Goal: Information Seeking & Learning: Learn about a topic

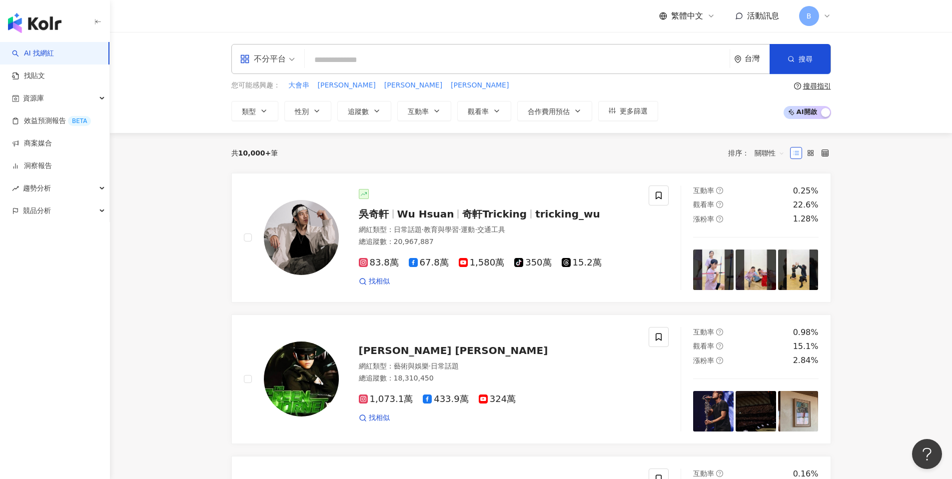
click at [278, 65] on div "不分平台" at bounding box center [263, 59] width 46 height 16
click at [281, 197] on div "Threads" at bounding box center [270, 198] width 56 height 12
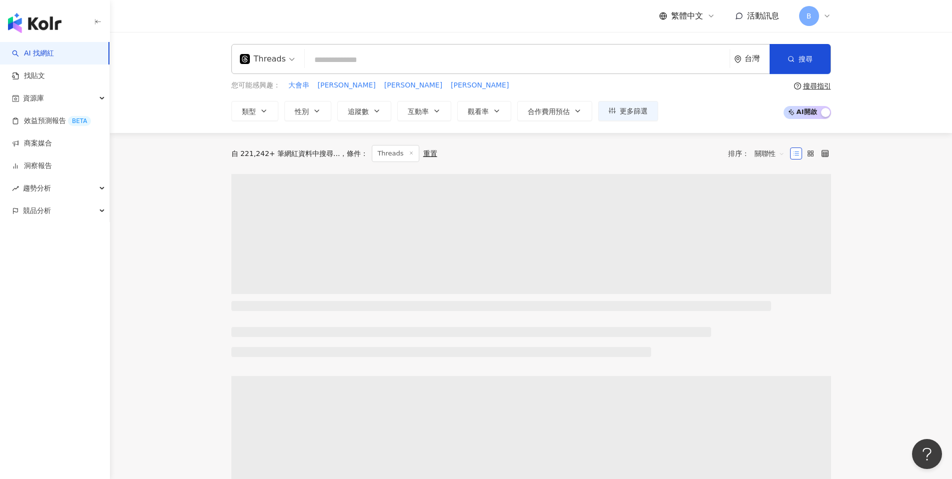
click at [340, 61] on input "search" at bounding box center [517, 59] width 417 height 19
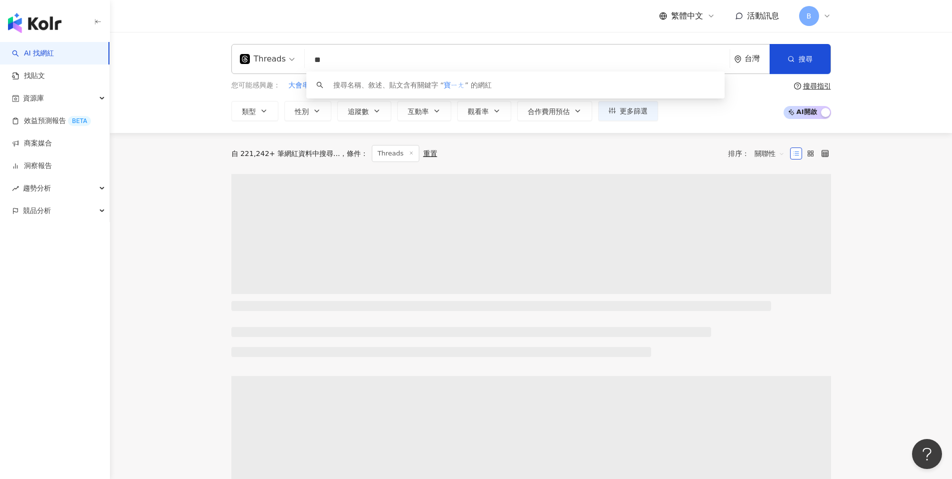
type input "*"
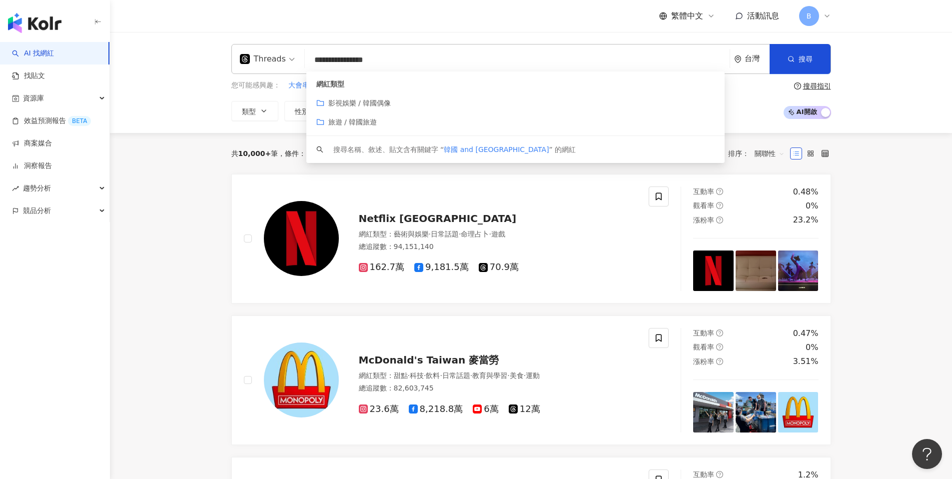
type input "**********"
click at [190, 117] on div "**********" at bounding box center [531, 82] width 842 height 101
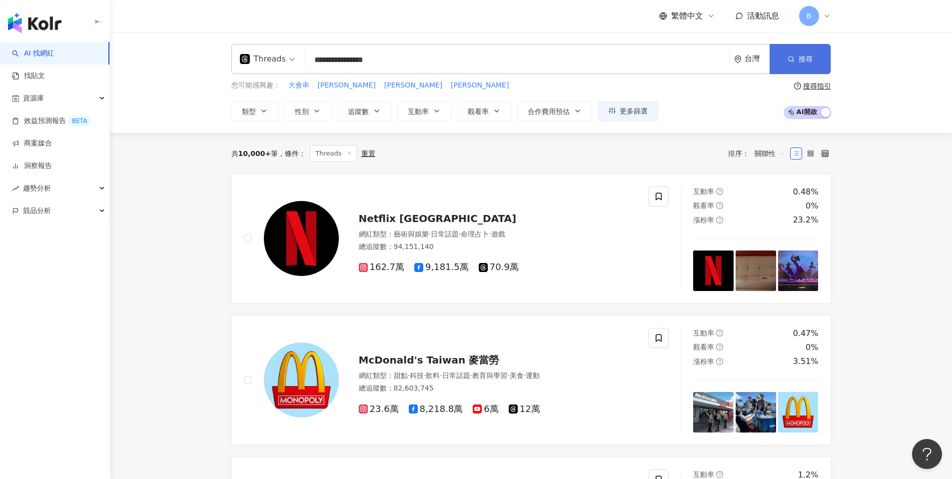
click at [790, 62] on span "button" at bounding box center [790, 59] width 7 height 8
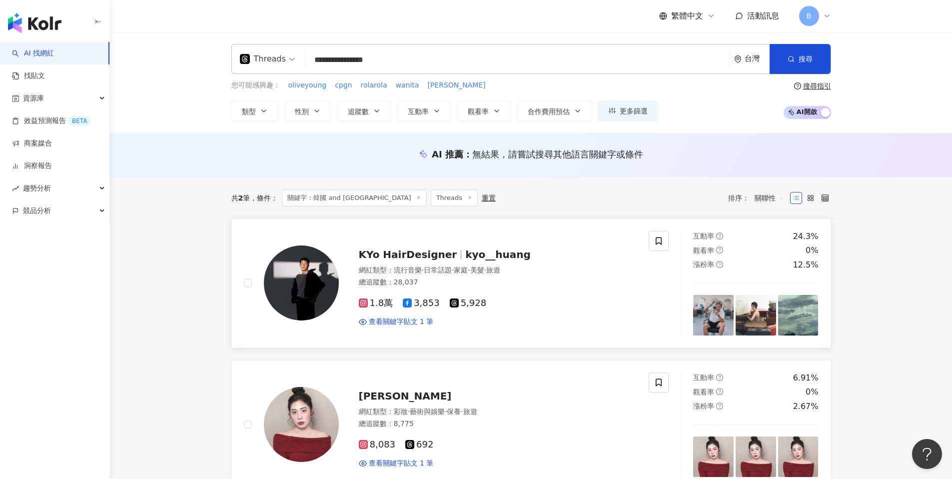
scroll to position [243, 0]
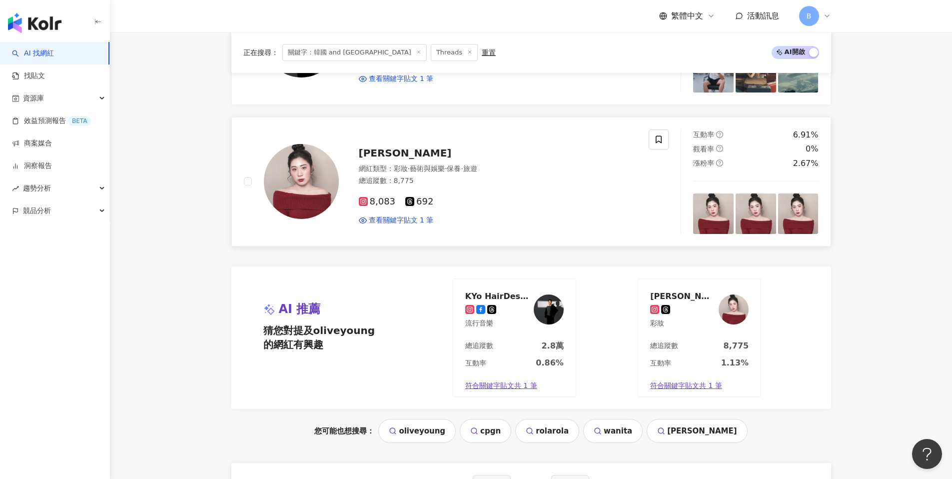
click at [381, 154] on span "[PERSON_NAME]" at bounding box center [405, 153] width 93 height 12
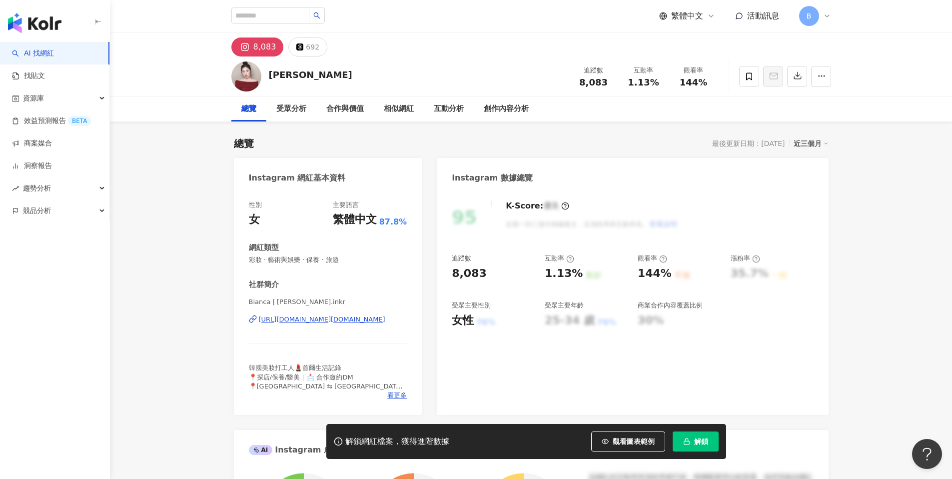
click at [329, 320] on div "[URL][DOMAIN_NAME][DOMAIN_NAME]" at bounding box center [322, 319] width 126 height 9
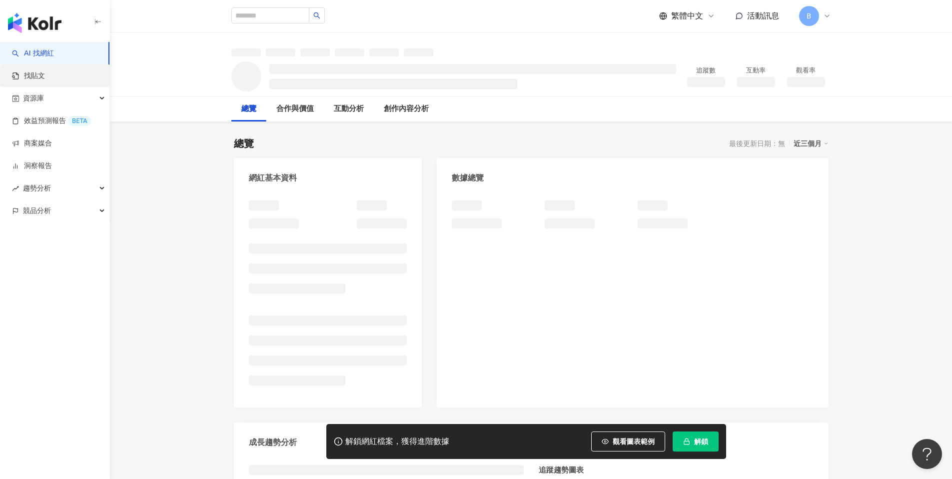
click at [45, 77] on link "找貼文" at bounding box center [28, 76] width 33 height 10
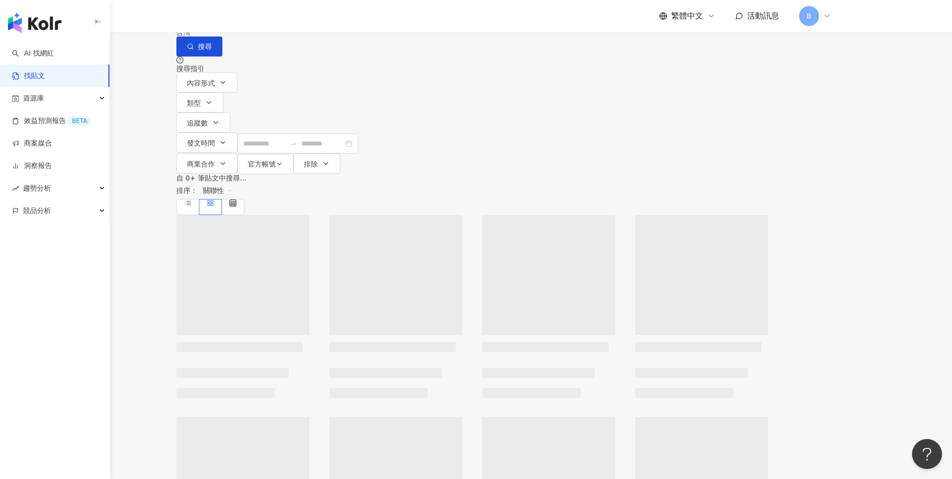
click at [217, 18] on div "不分平台" at bounding box center [199, 10] width 35 height 16
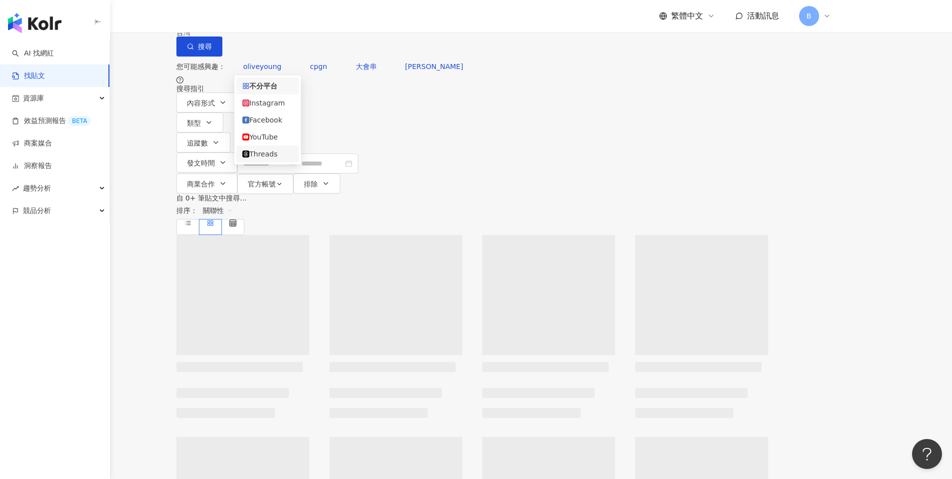
click at [268, 157] on div "Threads" at bounding box center [267, 153] width 50 height 11
click at [332, 21] on input "search" at bounding box center [286, 10] width 91 height 21
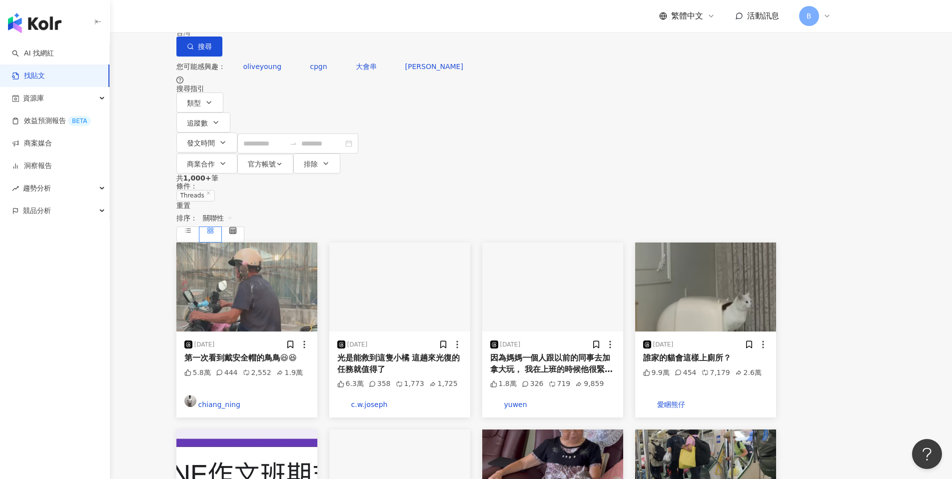
type input "*"
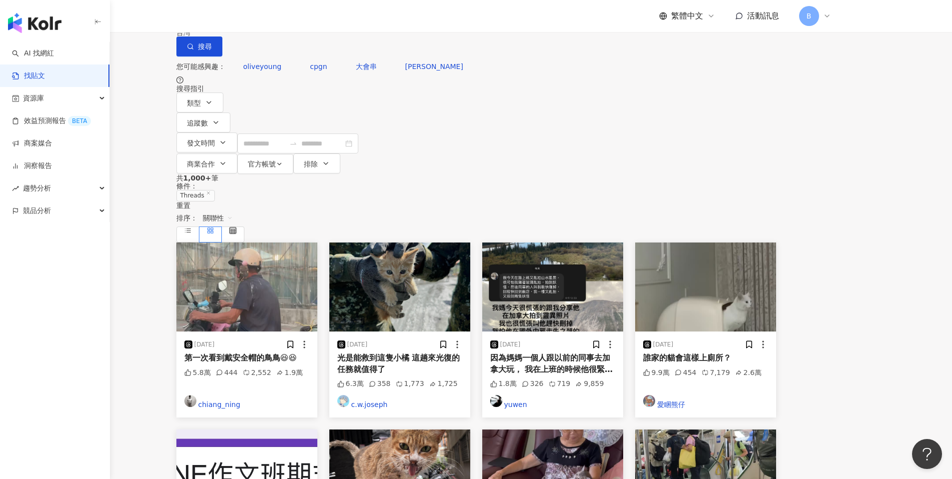
type input "*"
click at [282, 70] on span "oliveyoung" at bounding box center [262, 66] width 38 height 8
type input "**********"
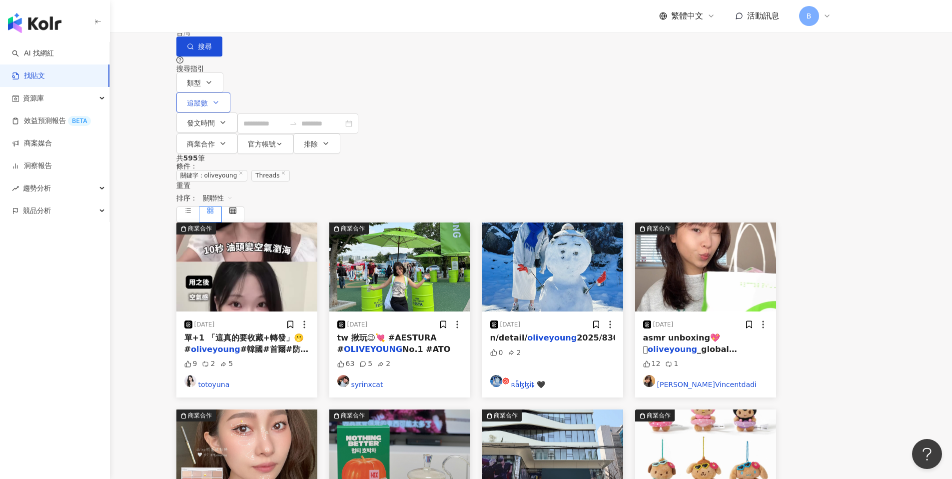
click at [208, 107] on span "追蹤數" at bounding box center [197, 103] width 21 height 8
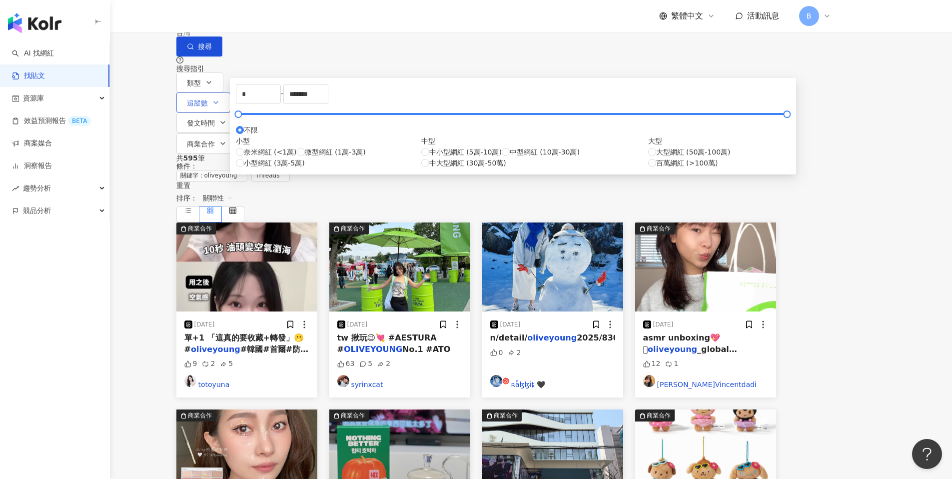
click at [208, 107] on span "追蹤數" at bounding box center [197, 103] width 21 height 8
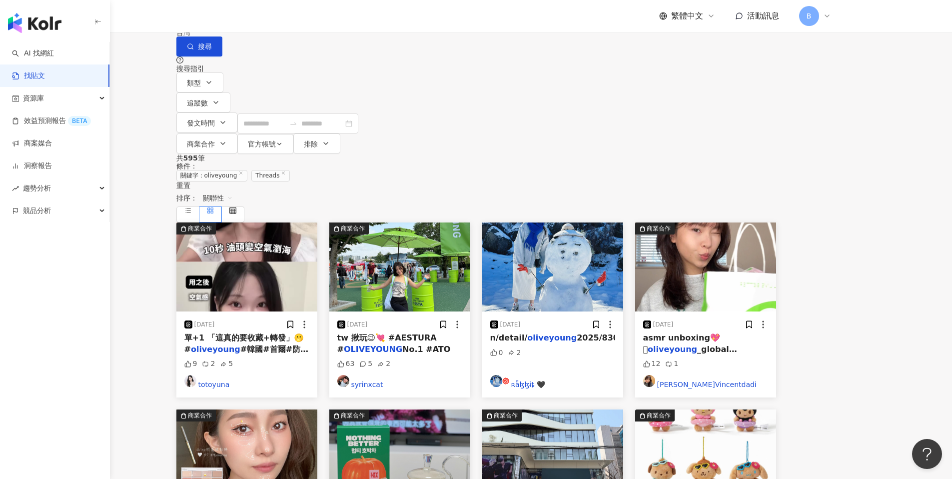
click at [233, 190] on span "關聯性" at bounding box center [218, 198] width 30 height 16
click at [780, 206] on div "觀看數" at bounding box center [770, 202] width 28 height 11
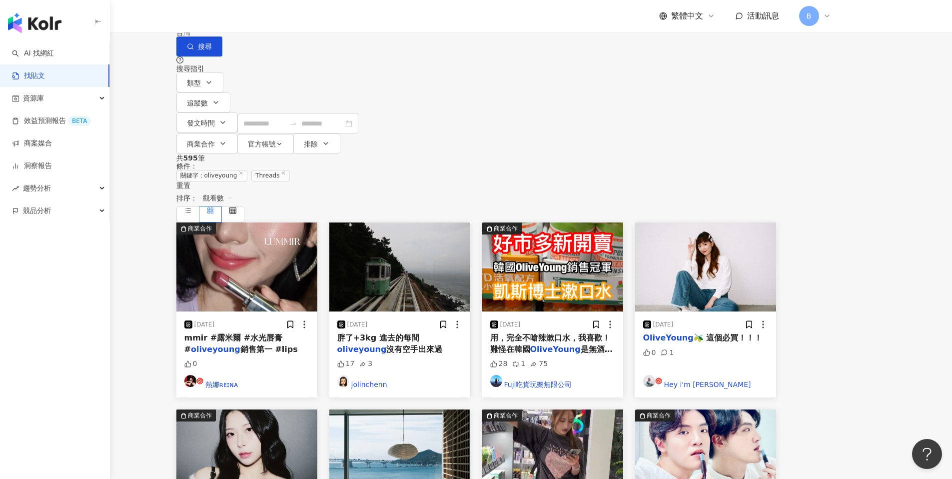
click at [233, 190] on span "觀看數" at bounding box center [218, 198] width 30 height 16
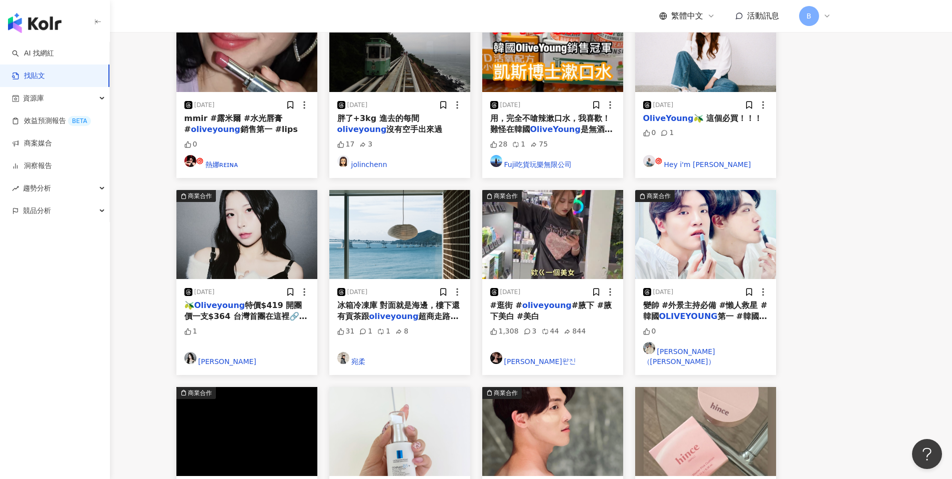
click at [612, 300] on span "#腋下 #腋下美白 #美白" at bounding box center [551, 310] width 122 height 20
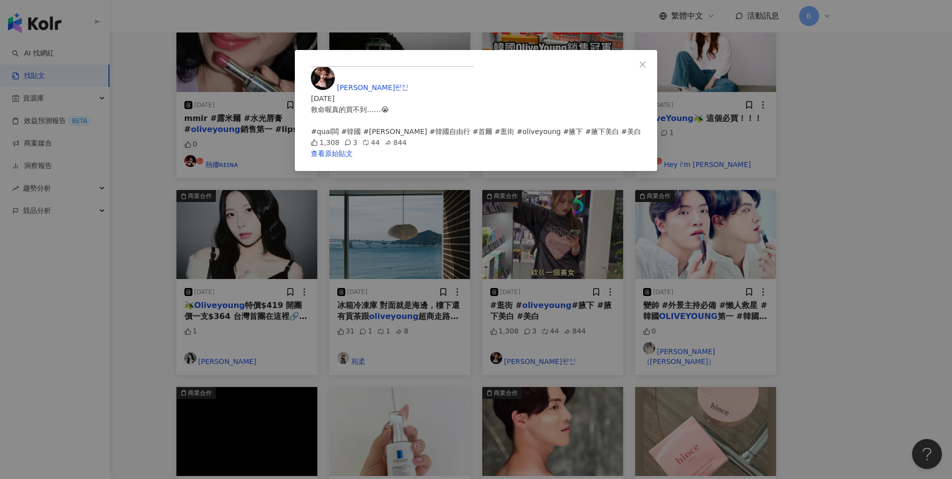
click at [646, 61] on icon "close" at bounding box center [642, 64] width 8 height 8
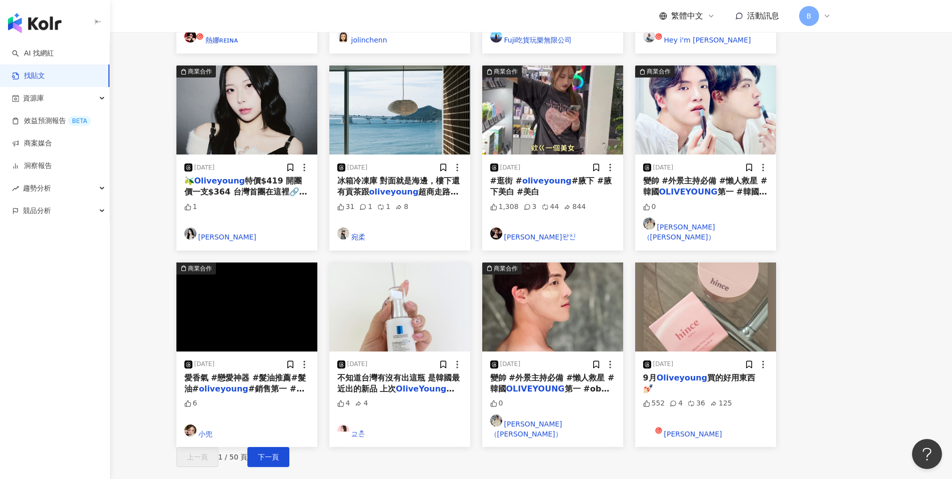
scroll to position [387, 0]
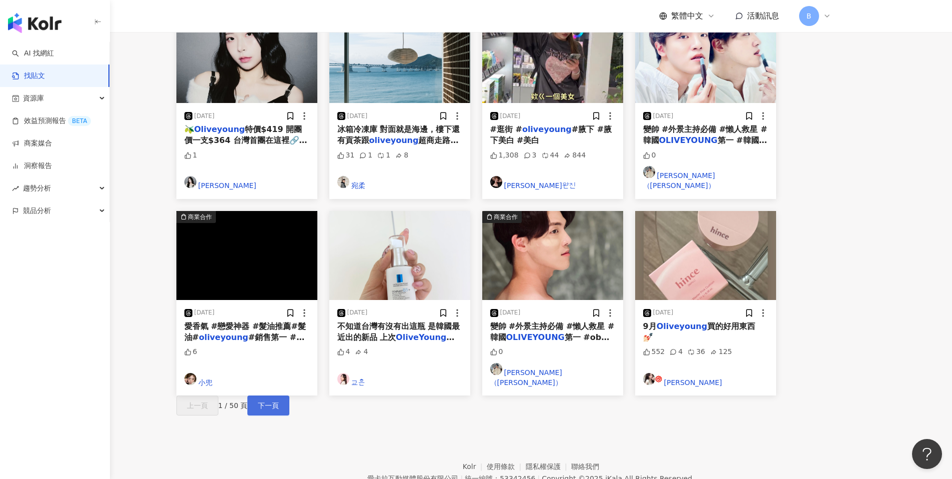
click at [279, 401] on span "下一頁" at bounding box center [268, 405] width 21 height 8
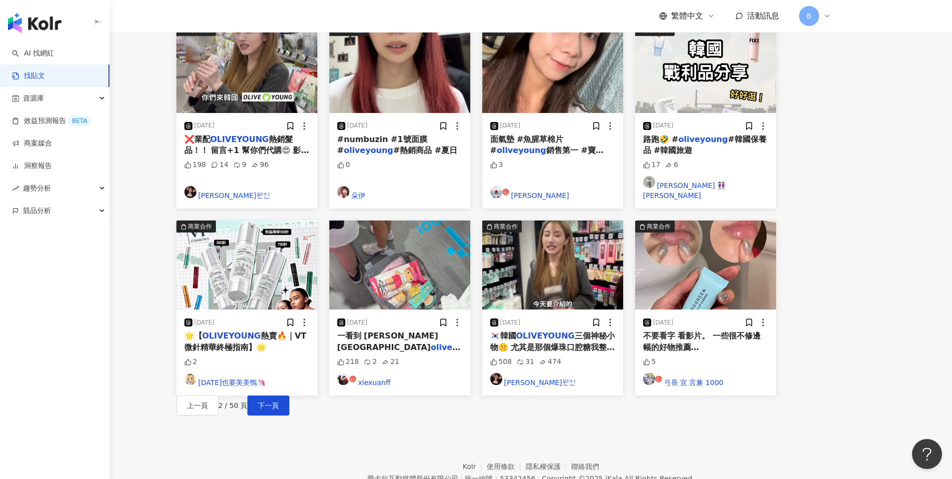
click at [623, 309] on div "2025/9/15 🇰🇷韓國 OLIVEYOUNG 三個神秘小物🤫 尤其是那個爆珠口腔糖我整盒吃完 超愛！！！ #qual闆 #韓國 #婉蓁 #韓國自由行 #…" at bounding box center [552, 352] width 141 height 86
click at [615, 331] on span "三個神秘小物🤫 尤其是那個爆珠口腔糖我整盒吃完 超愛！！！ #qual闆 #韓國 #婉蓁 #韓國自由行 #首爾 #逛街 #" at bounding box center [552, 363] width 125 height 65
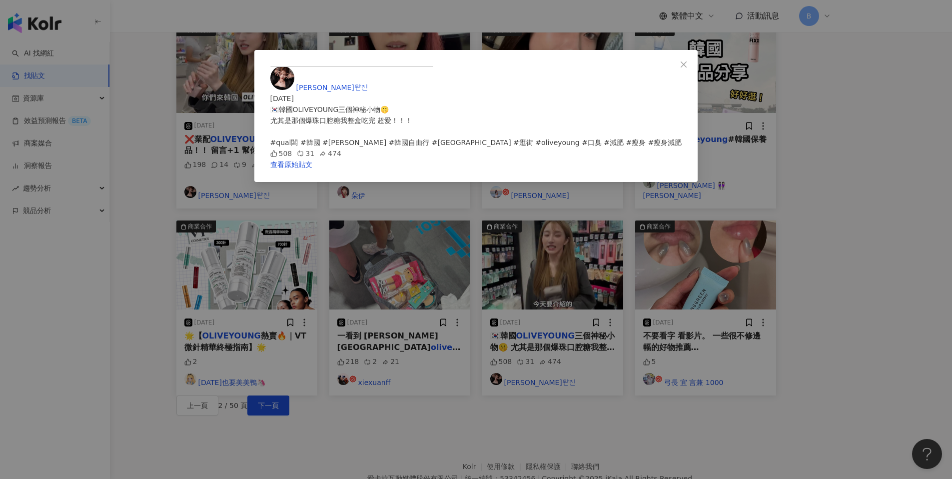
click at [760, 340] on div "婉蓁완진 2025/9/15 🇰🇷韓國OLIVEYOUNG三個神秘小物🤫 尤其是那個爆珠口腔糖我整盒吃完 超愛！！！ #qual闆 #韓國 #婉蓁 #…" at bounding box center [476, 239] width 952 height 479
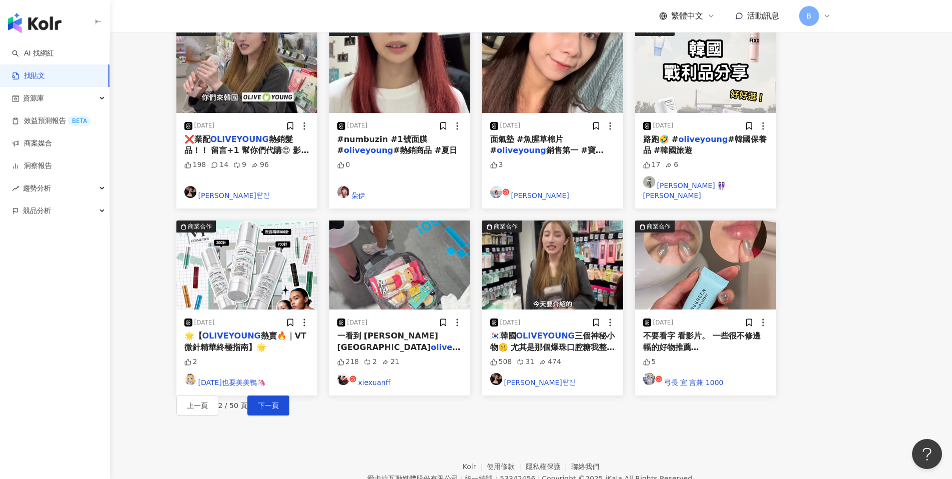
scroll to position [0, 0]
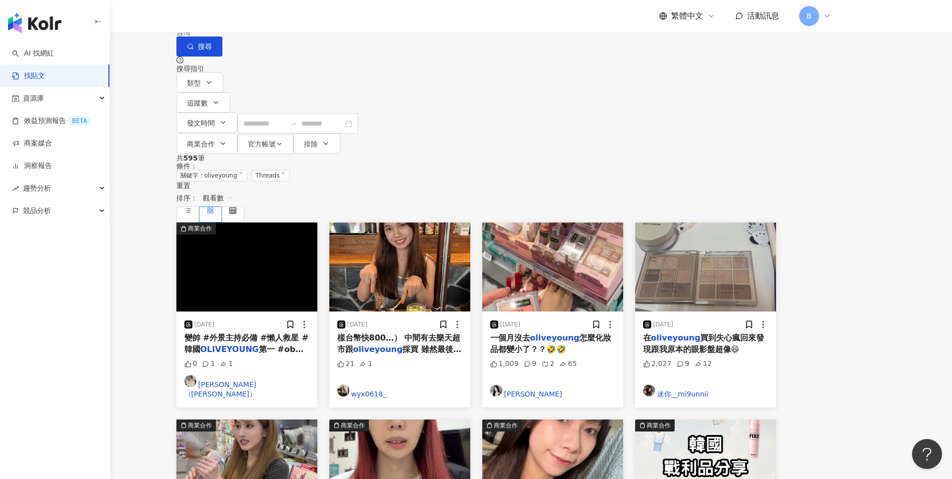
click at [332, 21] on input "**********" at bounding box center [286, 10] width 91 height 21
type input "**"
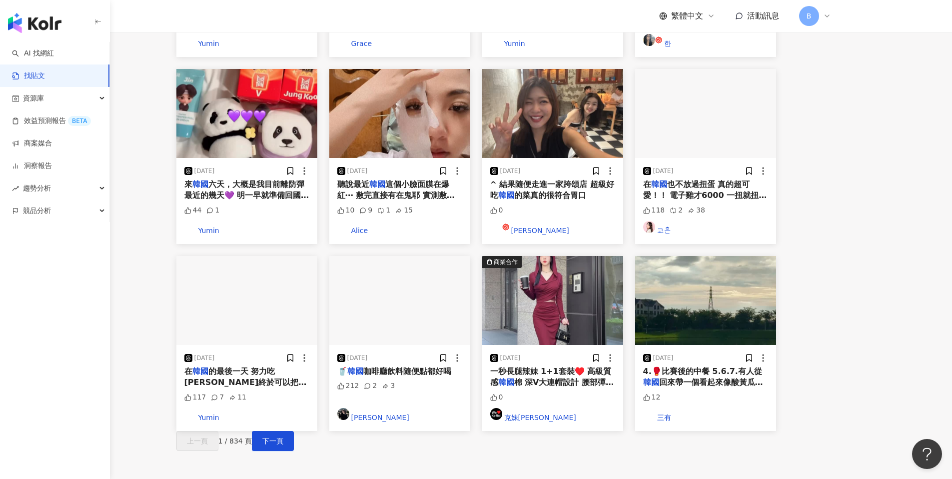
scroll to position [425, 0]
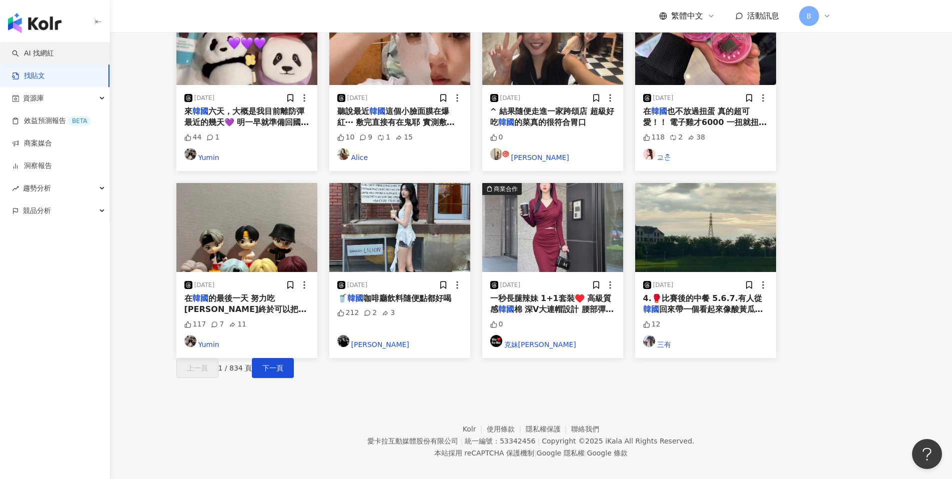
click at [42, 50] on link "AI 找網紅" at bounding box center [33, 53] width 42 height 10
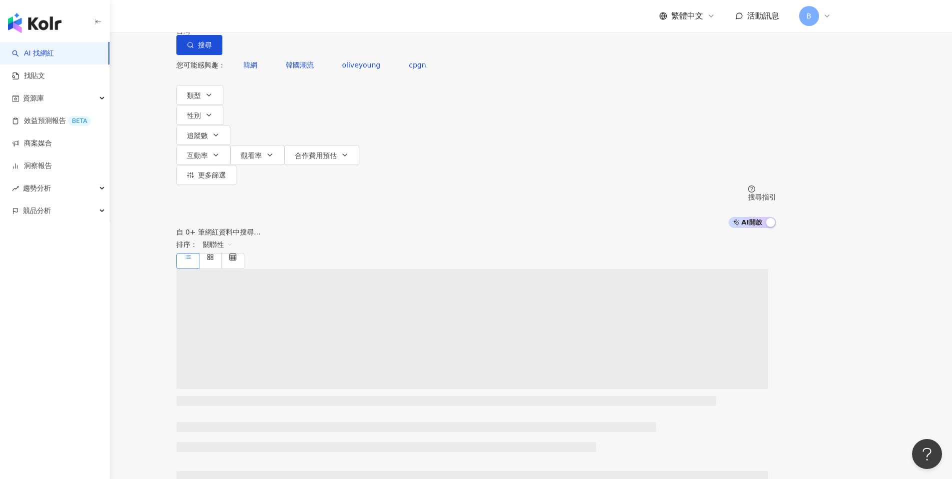
click at [226, 17] on span "不分平台" at bounding box center [204, 9] width 44 height 16
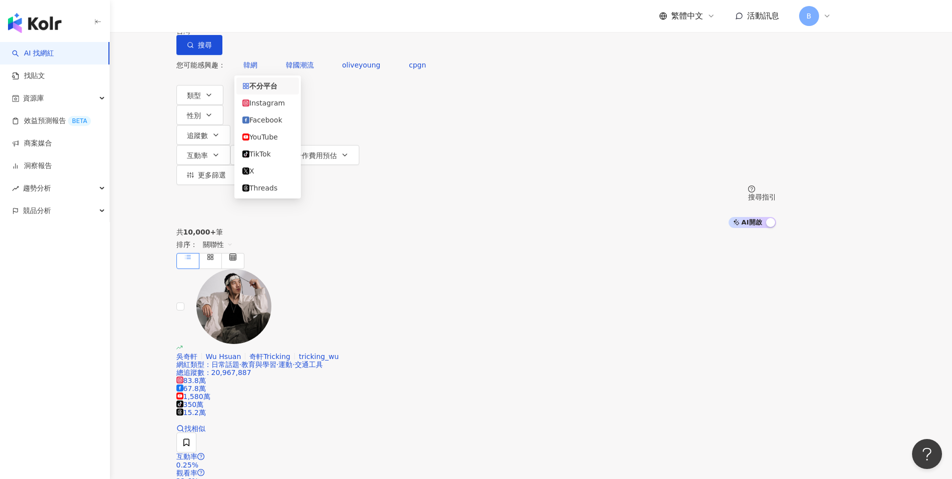
click at [344, 34] on div "不分平台 台灣 搜尋 您可能感興趣： 韓網 韓國潮流 oliveyoung cpgn 類型 性別 追蹤數 互動率 觀看率 合作費用預估 更多篩選 搜尋指引 A…" at bounding box center [476, 114] width 952 height 228
click at [208, 131] on span "追蹤數" at bounding box center [197, 135] width 21 height 8
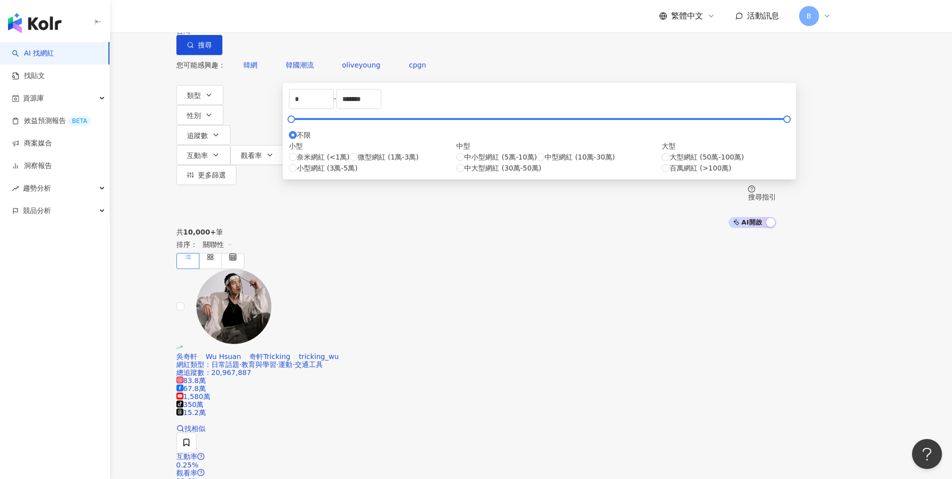
click at [217, 17] on div "不分平台" at bounding box center [199, 9] width 35 height 16
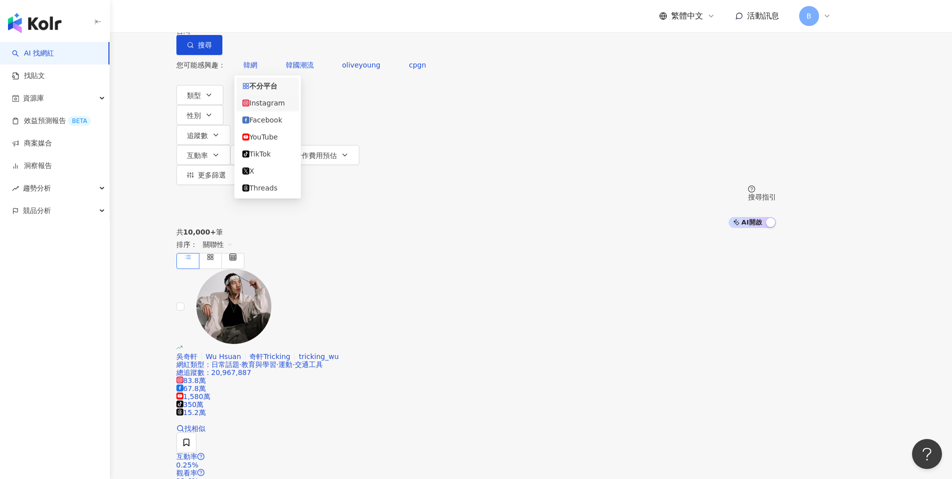
click at [271, 103] on div "Instagram" at bounding box center [267, 102] width 50 height 11
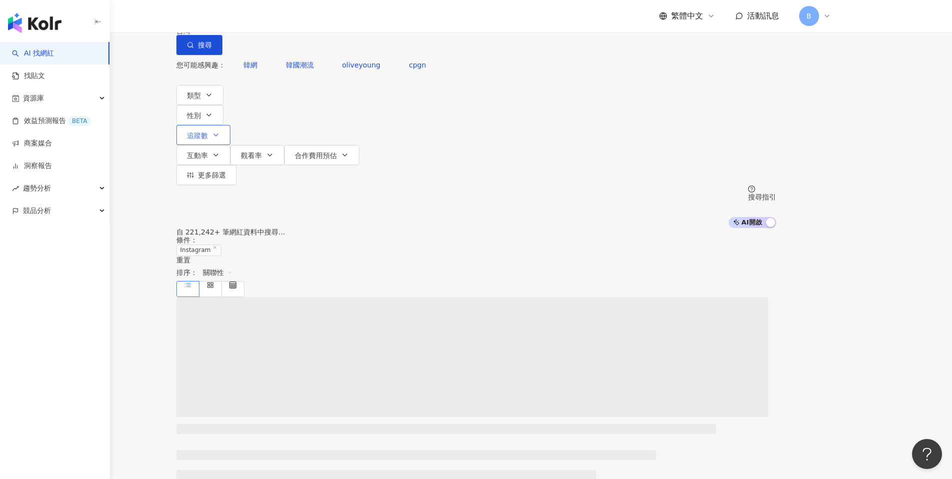
click at [230, 125] on button "追蹤數" at bounding box center [203, 135] width 54 height 20
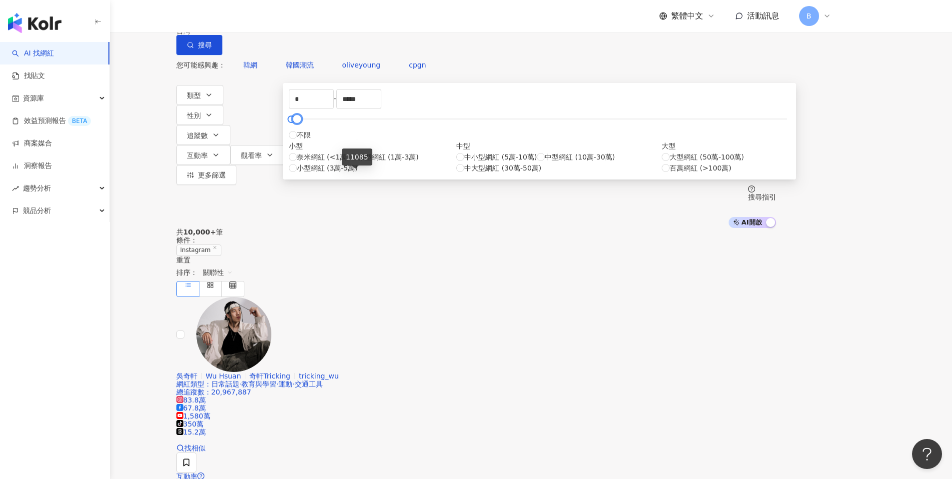
drag, startPoint x: 609, startPoint y: 174, endPoint x: 353, endPoint y: 180, distance: 256.3
click at [353, 173] on div "* - ***** 不限 小型 奈米網紅 (<1萬) 微型網紅 (1萬-3萬) 小型網紅 (3萬-5萬) 中型 中小型網紅 (5萬-10萬) 中型網紅 (10…" at bounding box center [539, 131] width 501 height 84
type input "*****"
click at [302, 122] on div at bounding box center [299, 118] width 5 height 5
click at [652, 228] on div "共 10,000+ 筆 條件 ： Instagram 重置 排序： 關聯性" at bounding box center [475, 262] width 599 height 68
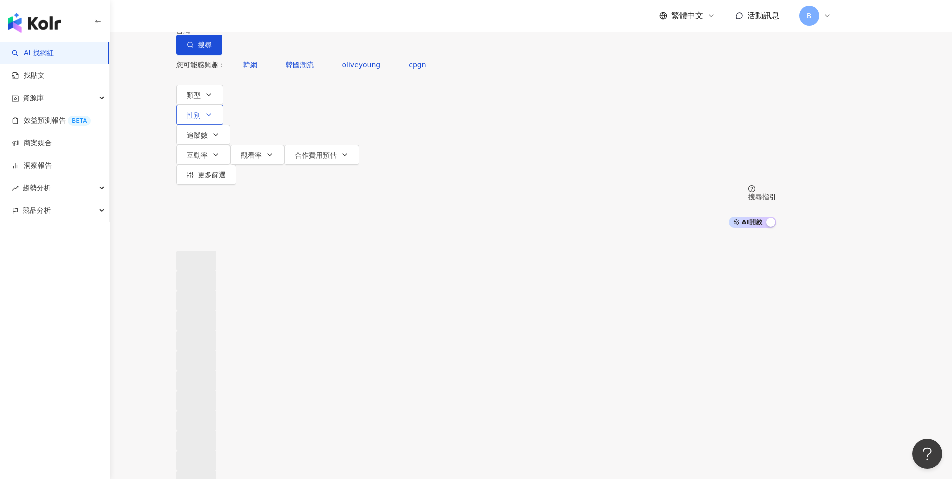
click at [223, 111] on button "性別" at bounding box center [199, 115] width 47 height 20
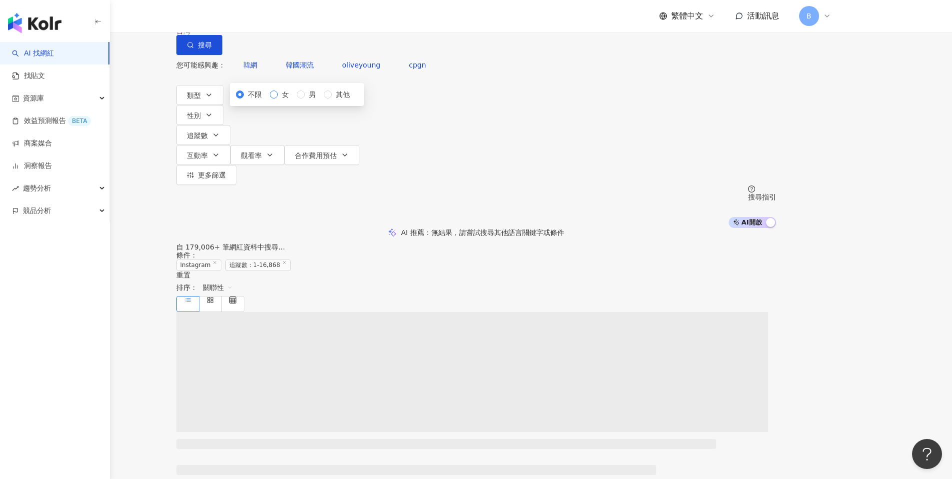
click at [293, 100] on span "女" at bounding box center [285, 94] width 15 height 11
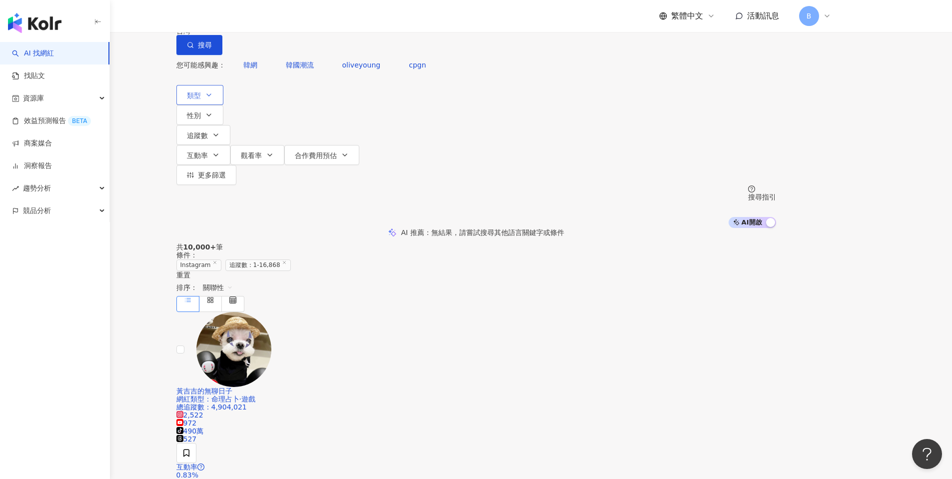
click at [201, 99] on span "類型" at bounding box center [194, 95] width 14 height 8
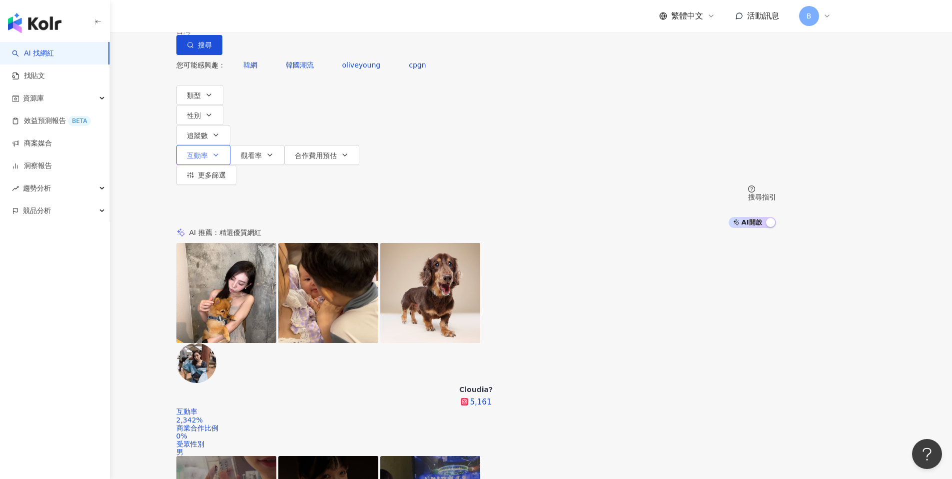
click at [208, 151] on span "互動率" at bounding box center [197, 155] width 21 height 8
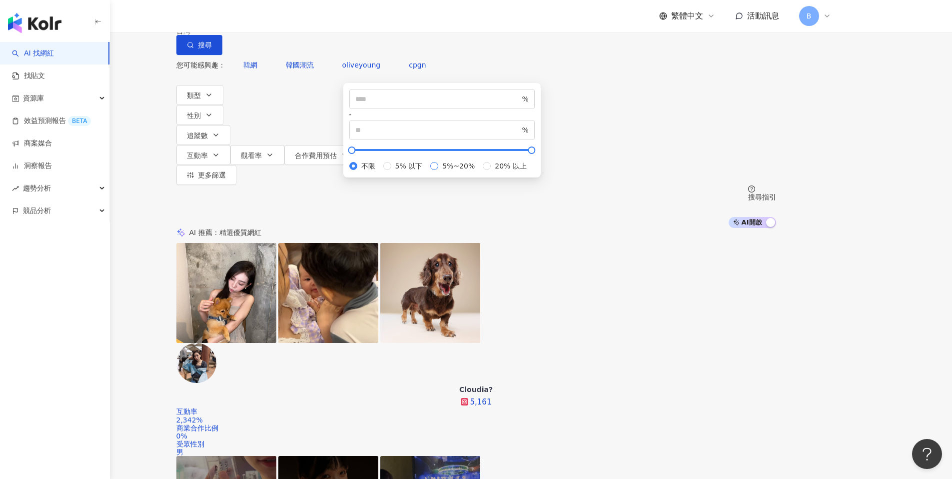
click at [438, 171] on span "5%~20%" at bounding box center [458, 165] width 40 height 11
type input "*"
type input "**"
click at [734, 228] on div "AI 推薦 ： 精選優質網紅" at bounding box center [475, 232] width 599 height 9
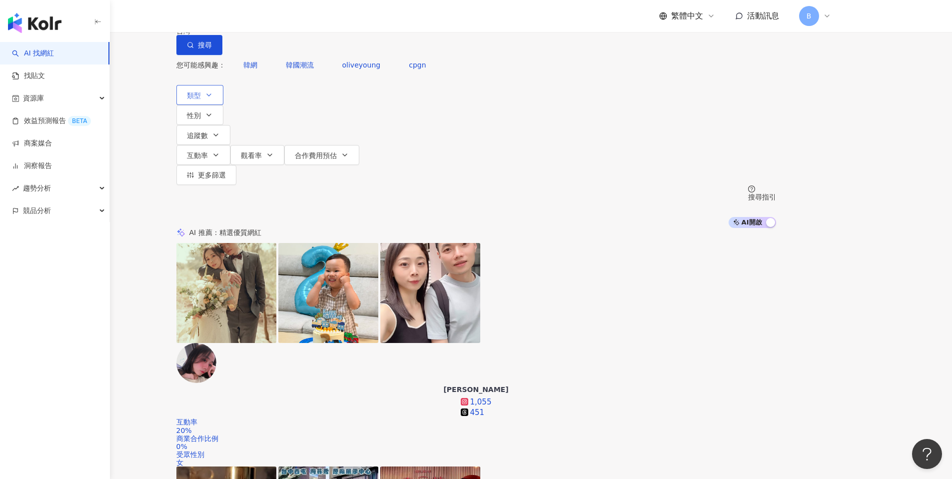
click at [213, 99] on icon "button" at bounding box center [209, 95] width 8 height 8
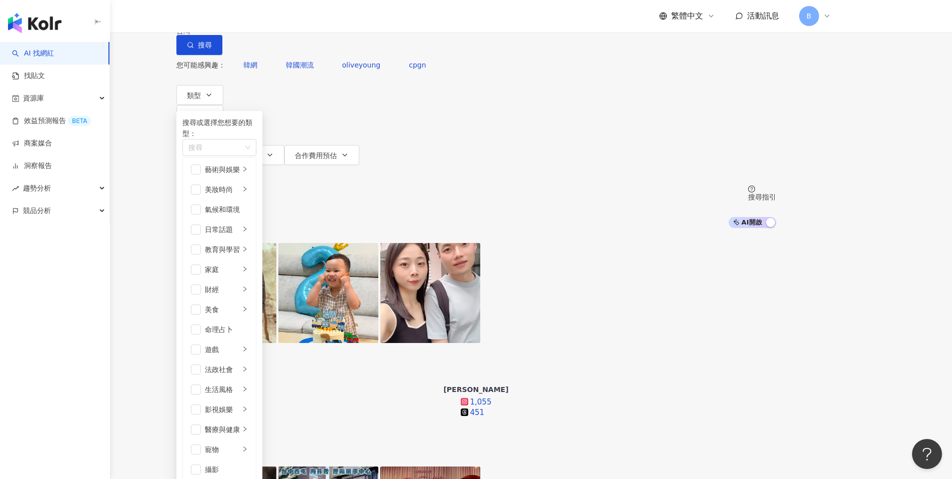
click at [663, 228] on div "AI 推薦 ： 精選優質網紅" at bounding box center [475, 232] width 599 height 9
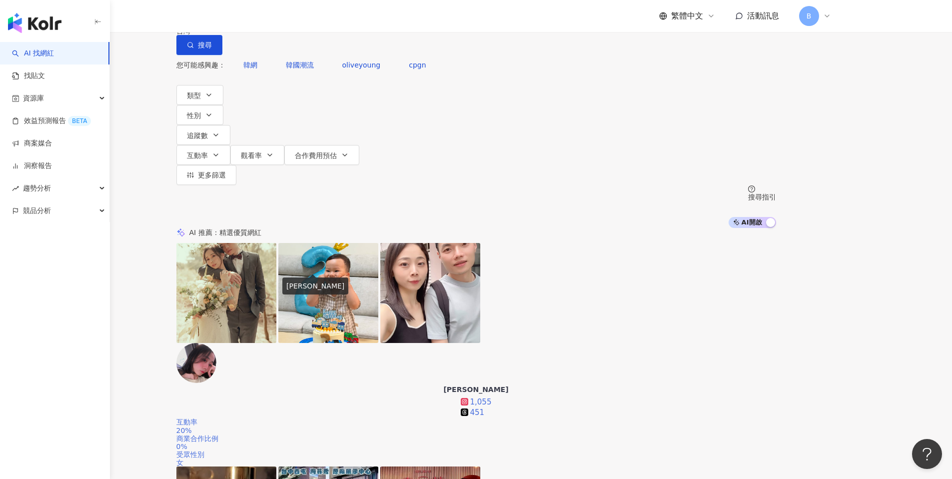
click at [443, 384] on div "Cheng-Huan Lin" at bounding box center [475, 389] width 65 height 10
click at [223, 105] on button "類型" at bounding box center [199, 95] width 47 height 20
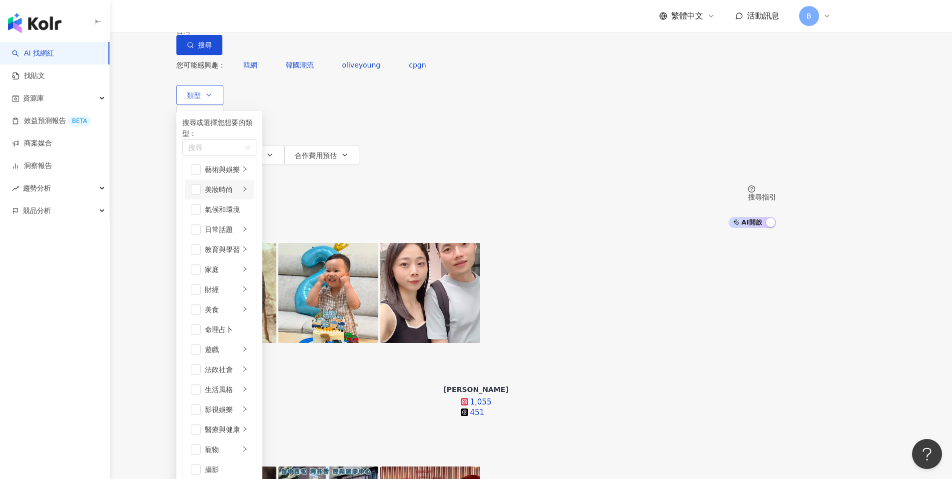
click at [240, 195] on div "美妝時尚" at bounding box center [222, 189] width 35 height 11
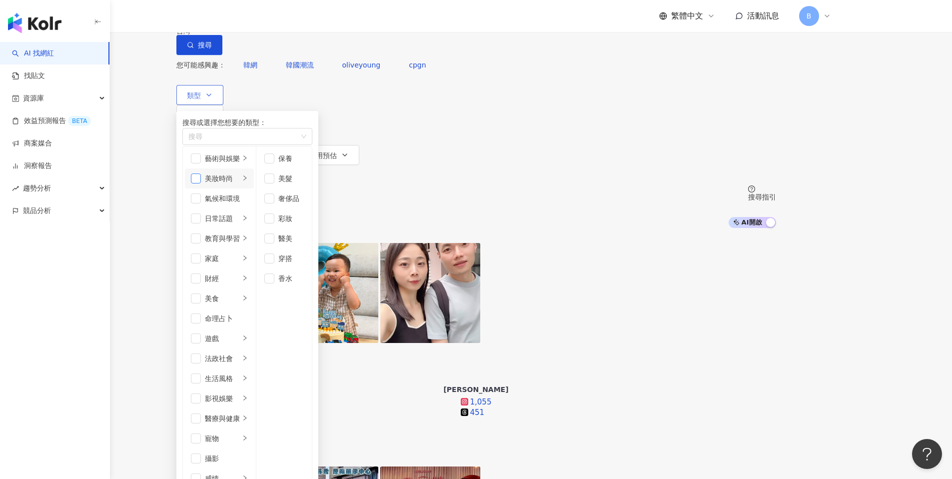
click at [201, 183] on span "button" at bounding box center [196, 178] width 10 height 10
click at [201, 213] on span "button" at bounding box center [196, 218] width 10 height 10
click at [240, 373] on div "生活風格" at bounding box center [222, 378] width 35 height 11
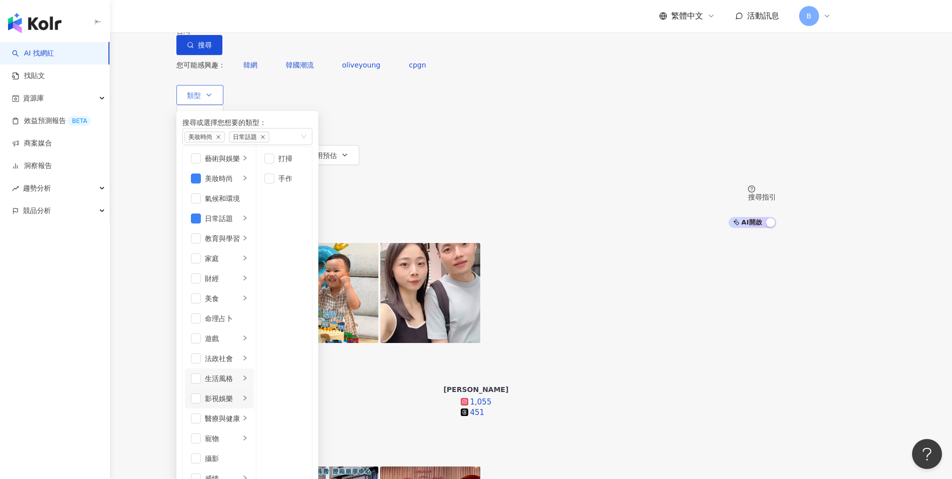
scroll to position [143, 0]
click at [240, 393] on div "影視娛樂" at bounding box center [222, 398] width 35 height 11
click at [274, 243] on span "button" at bounding box center [269, 238] width 10 height 10
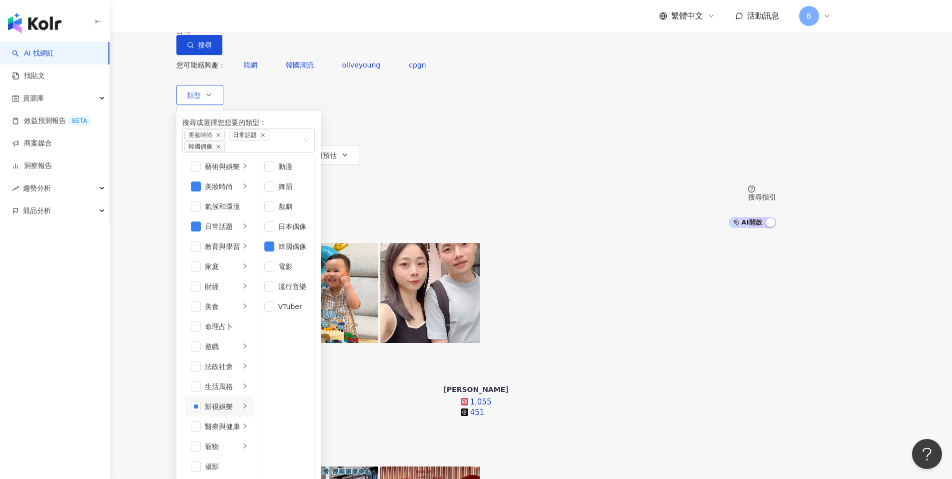
scroll to position [346, 0]
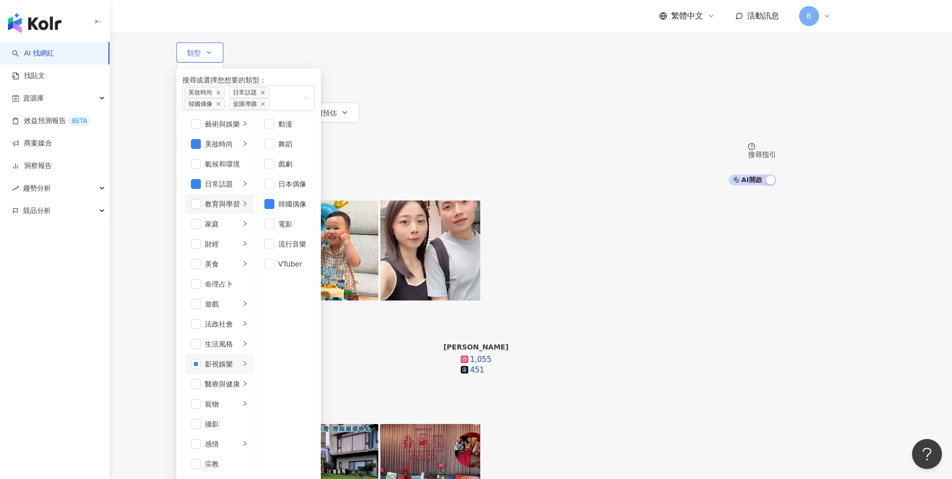
scroll to position [0, 0]
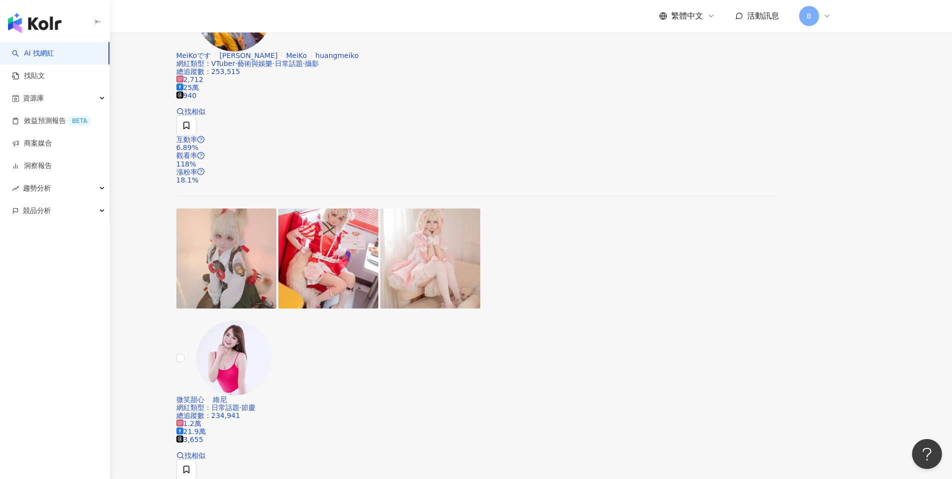
scroll to position [1673, 0]
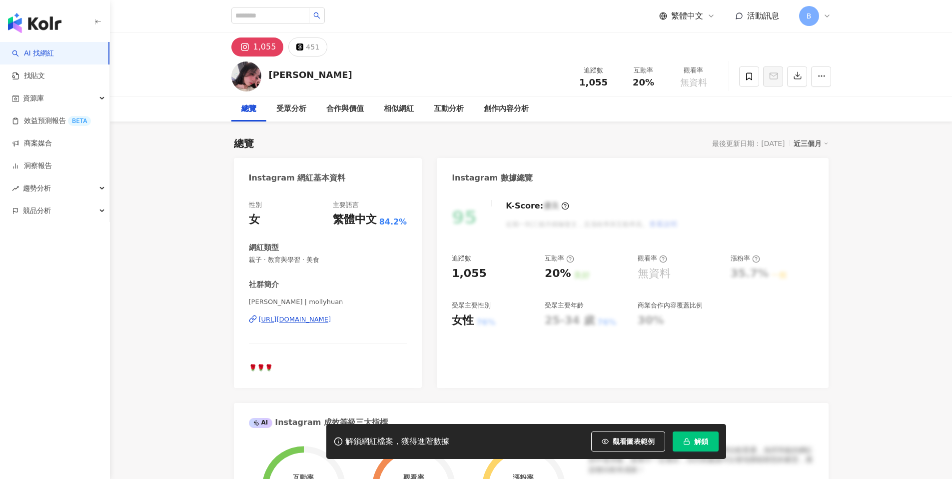
click at [330, 321] on div "https://www.instagram.com/mollyhuan/" at bounding box center [295, 319] width 72 height 9
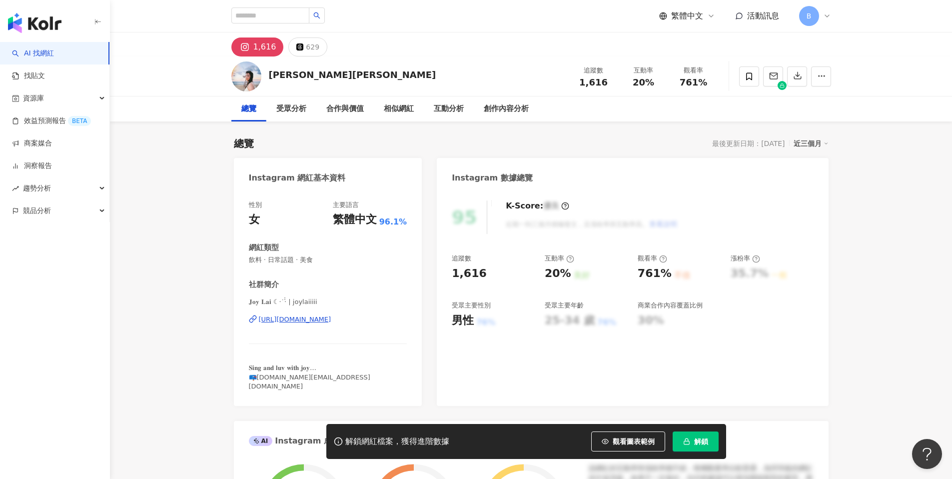
click at [305, 316] on div "https://www.instagram.com/joylaiiiii/" at bounding box center [295, 319] width 72 height 9
